Goal: Task Accomplishment & Management: Manage account settings

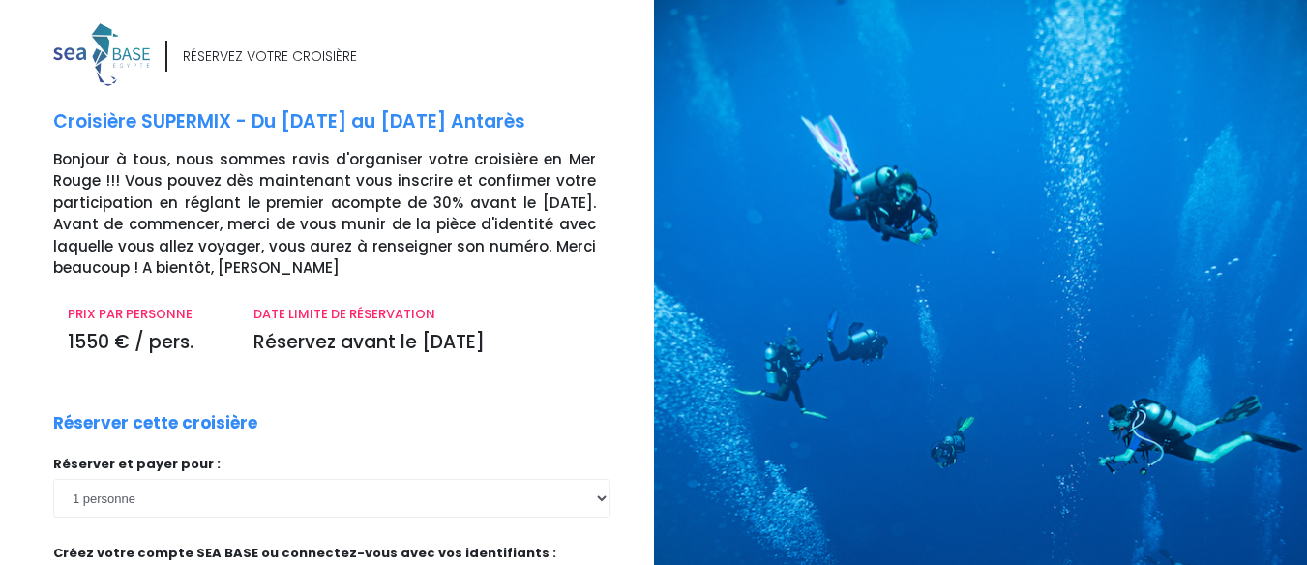
scroll to position [316, 0]
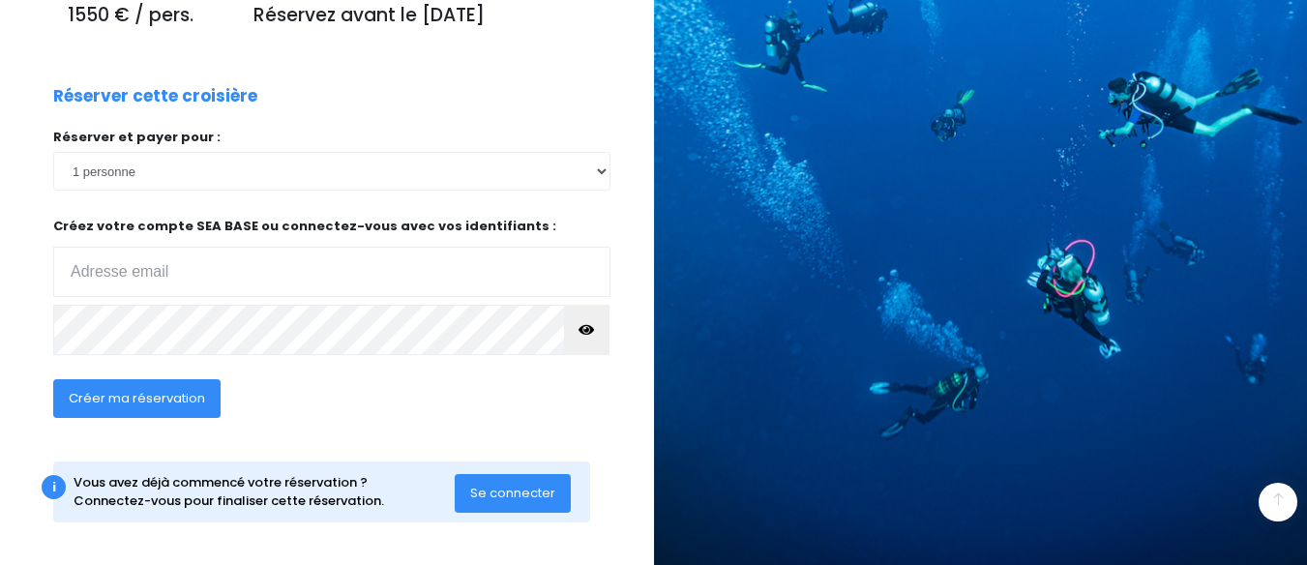
scroll to position [333, 0]
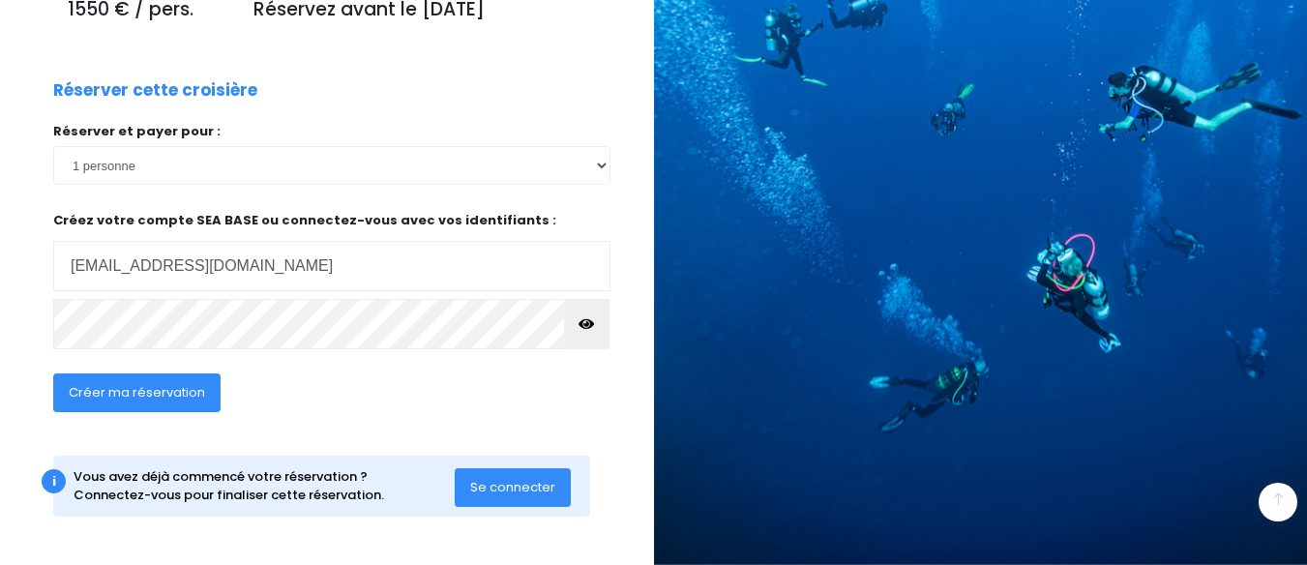
type input "13catoche@gmail.com"
click input "submit" at bounding box center [0, 0] width 0 height 0
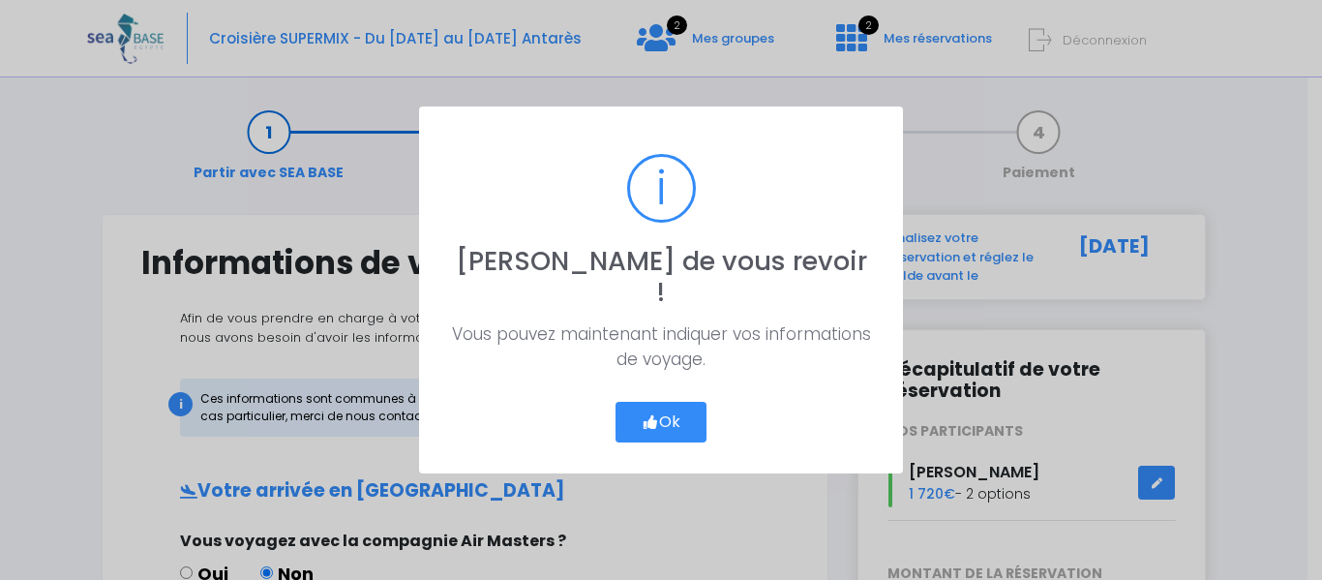
click at [640, 403] on button "Ok" at bounding box center [660, 422] width 91 height 41
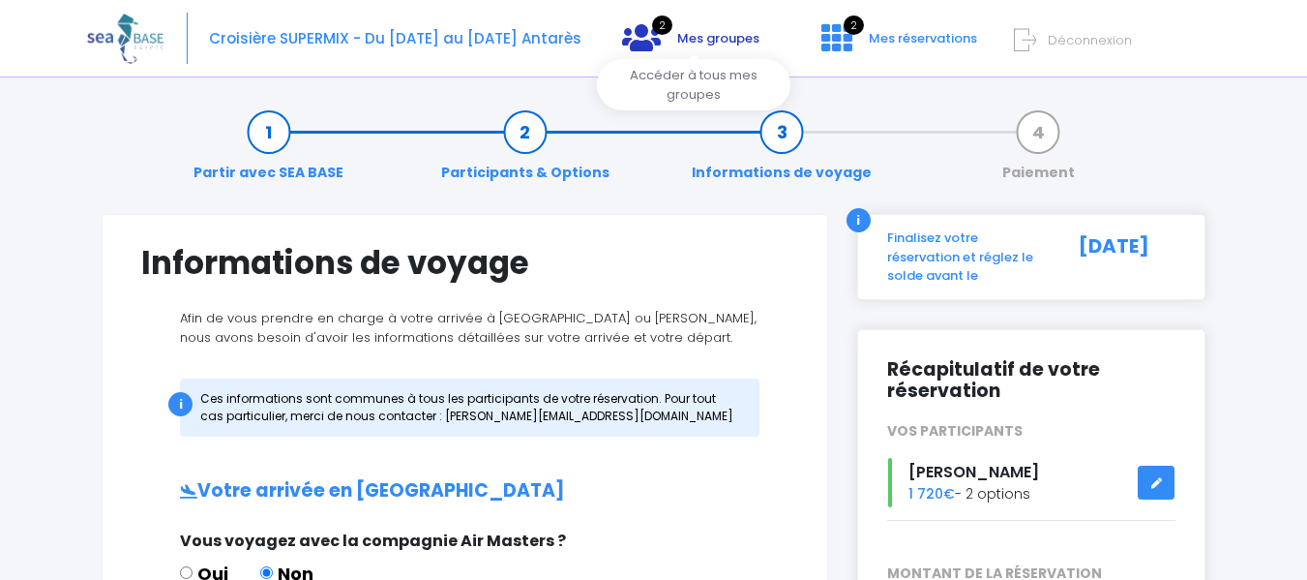
click at [717, 37] on span "Mes groupes" at bounding box center [718, 38] width 82 height 18
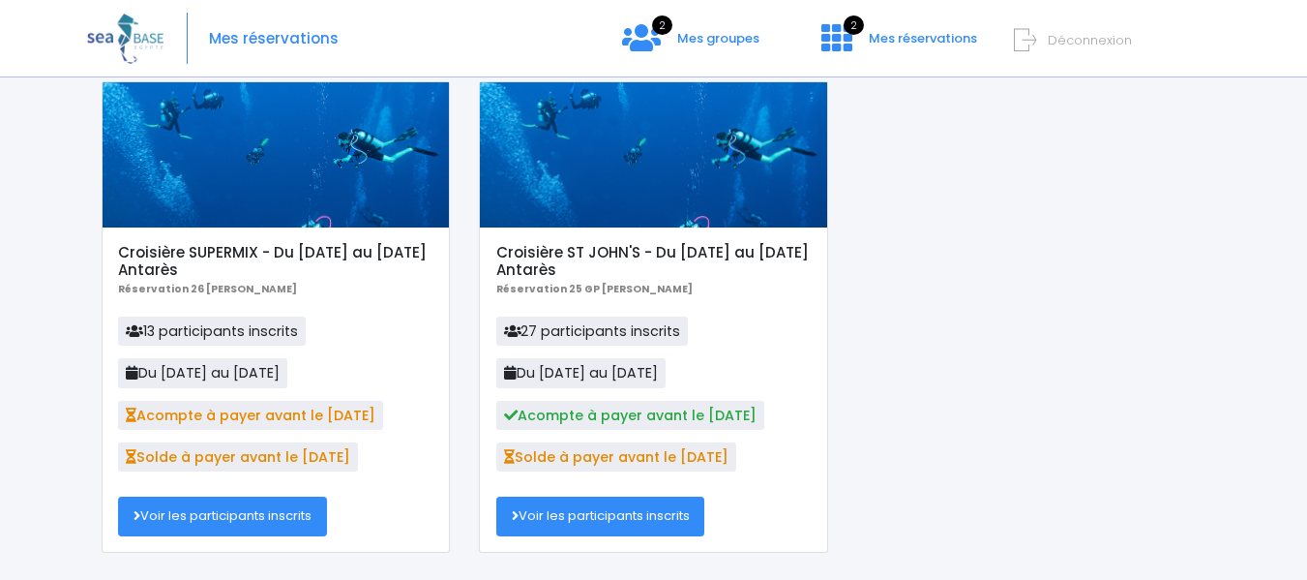
scroll to position [194, 0]
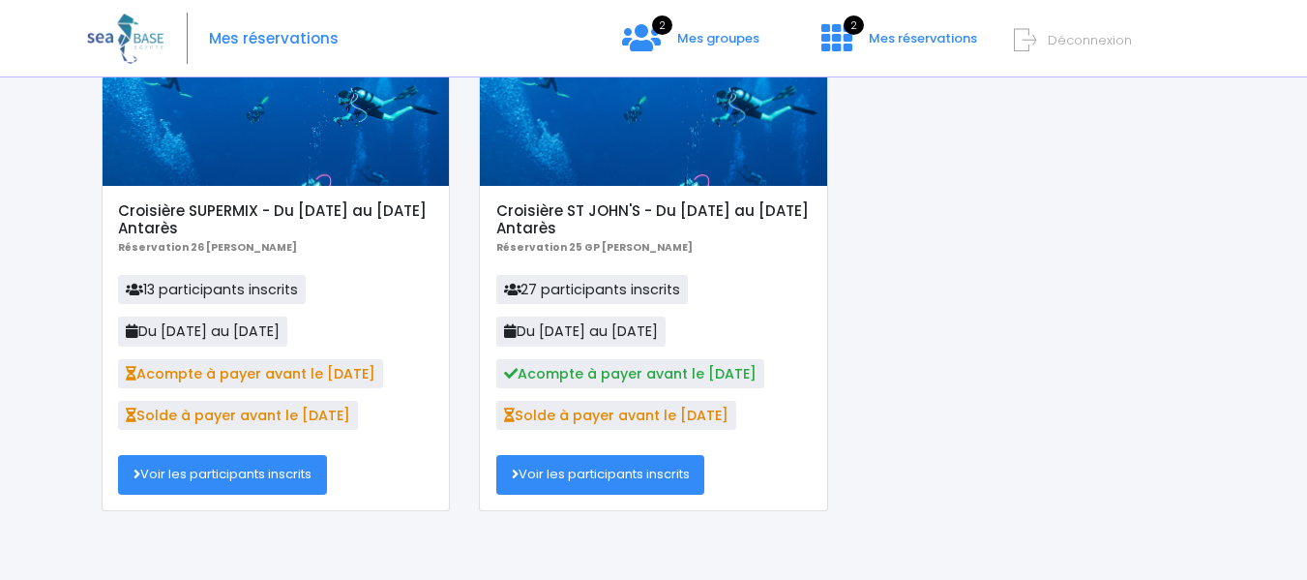
click at [216, 484] on link "Voir les participants inscrits" at bounding box center [222, 474] width 209 height 39
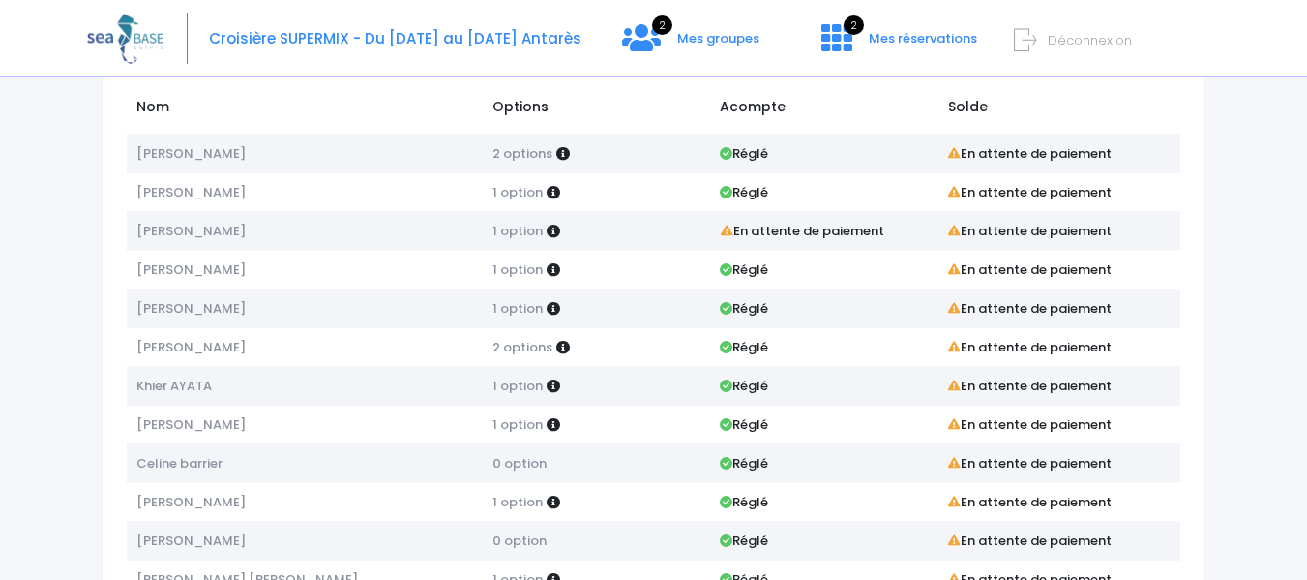
scroll to position [103, 0]
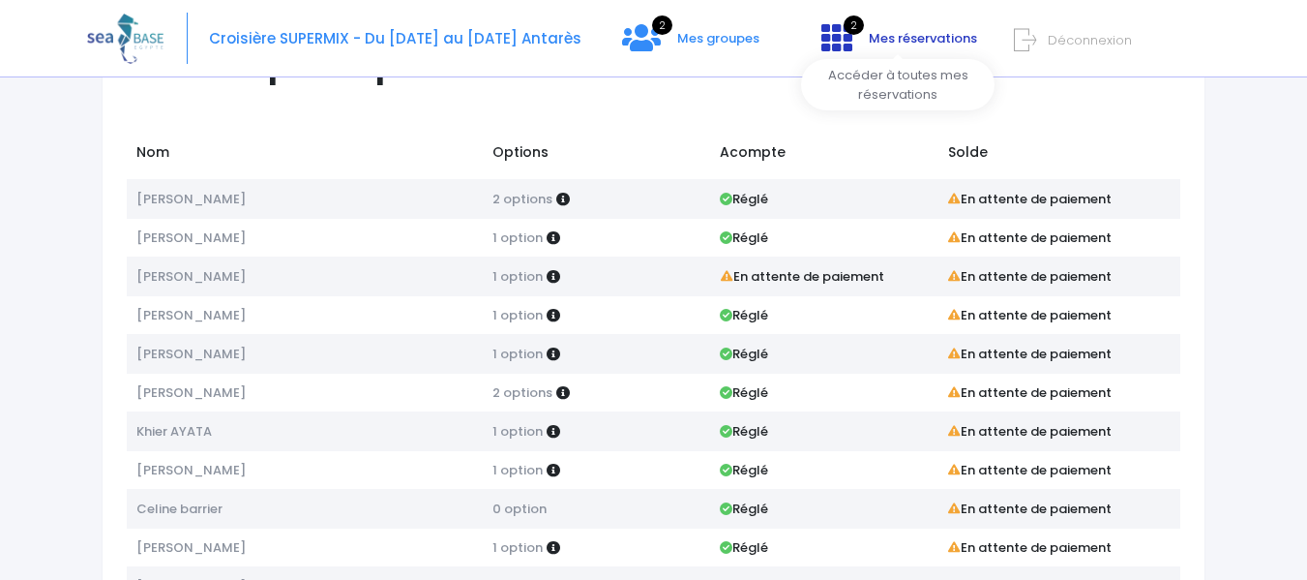
click at [885, 49] on link "2 Mes réservations" at bounding box center [897, 45] width 183 height 18
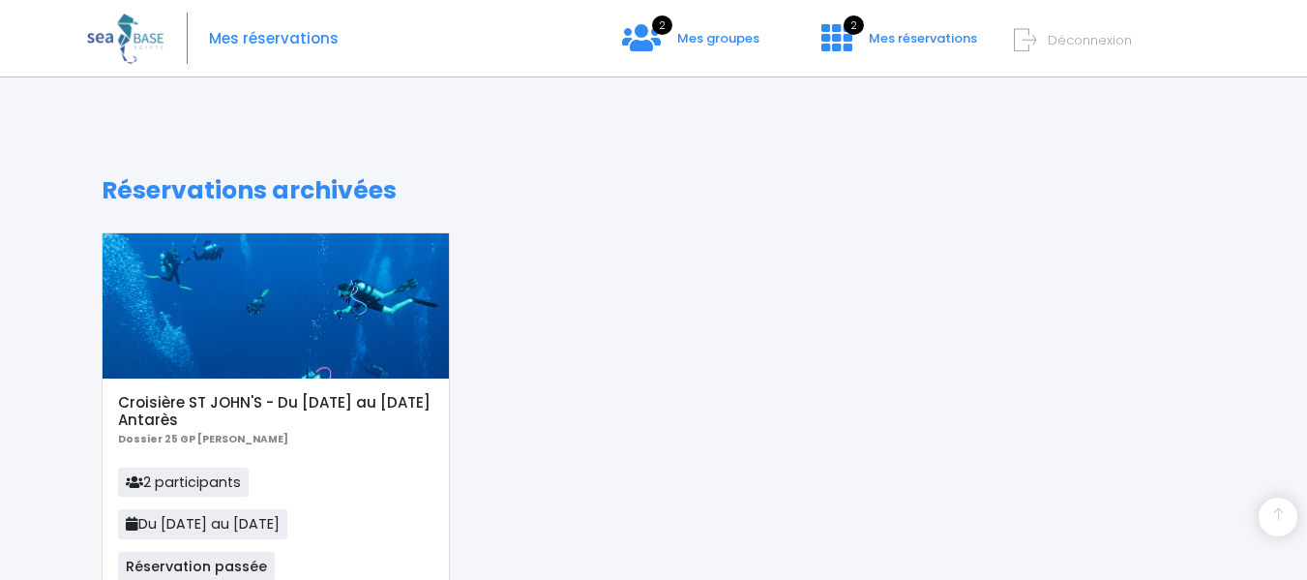
scroll to position [581, 0]
